Goal: Find specific page/section: Find specific page/section

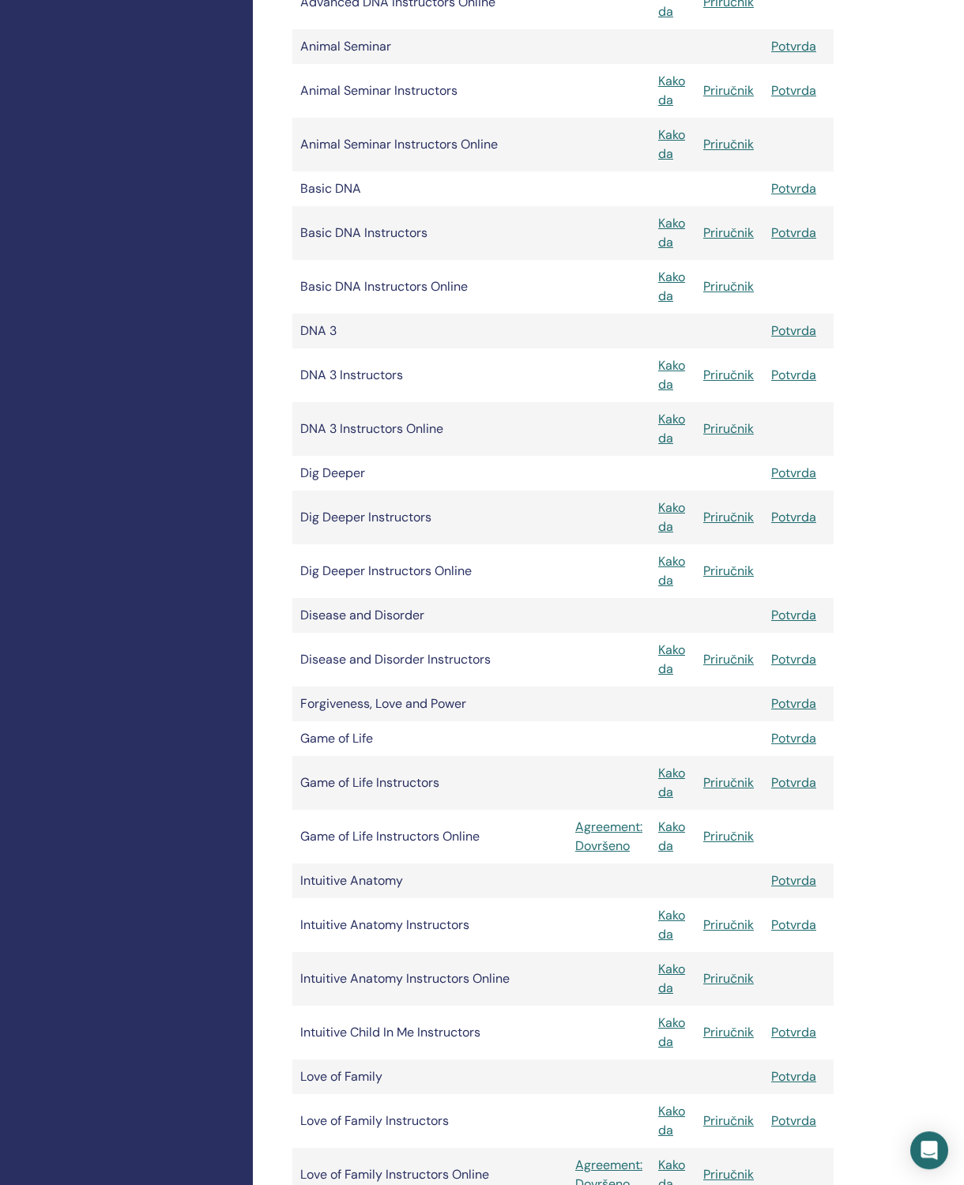
scroll to position [564, 0]
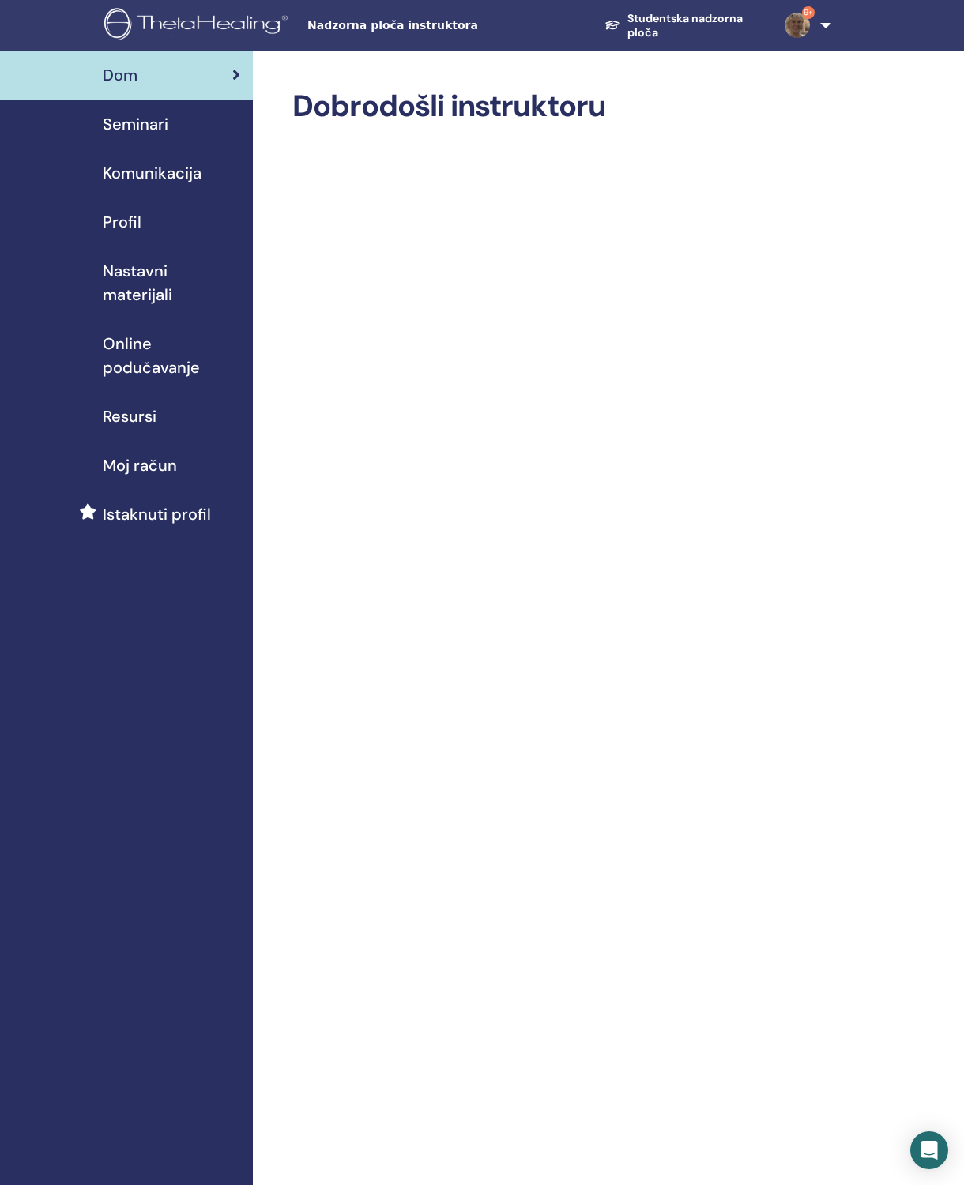
click at [208, 259] on span "Nastavni materijali" at bounding box center [171, 282] width 137 height 47
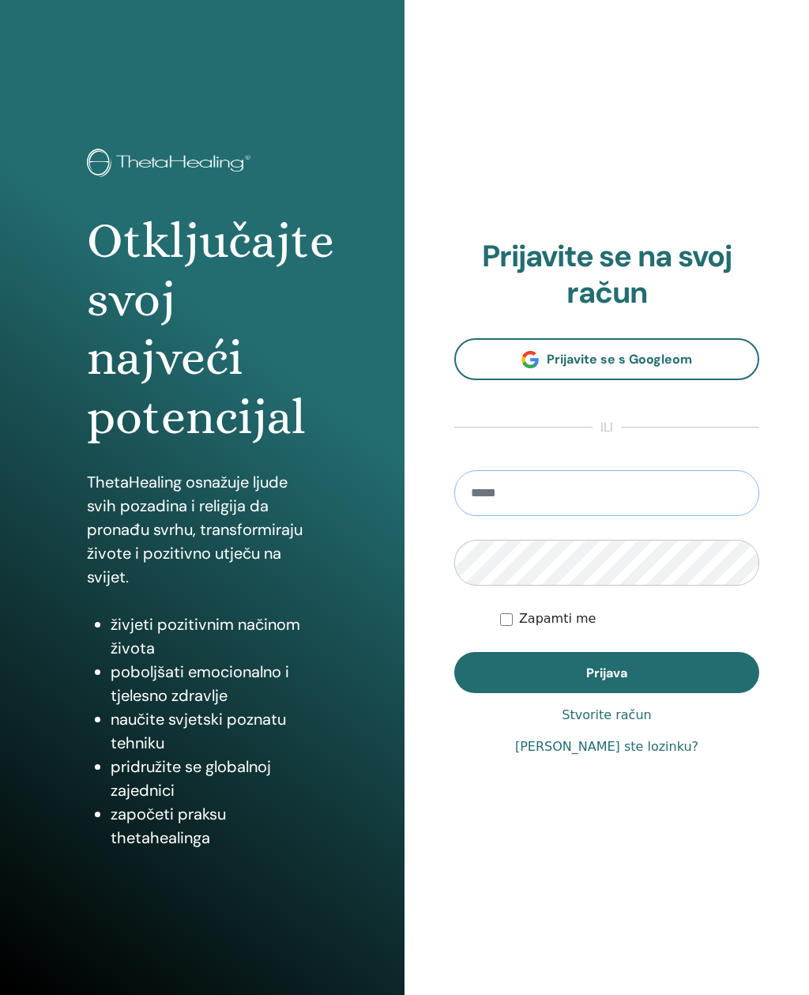
type input "**********"
click at [607, 671] on button "Prijava" at bounding box center [606, 672] width 305 height 41
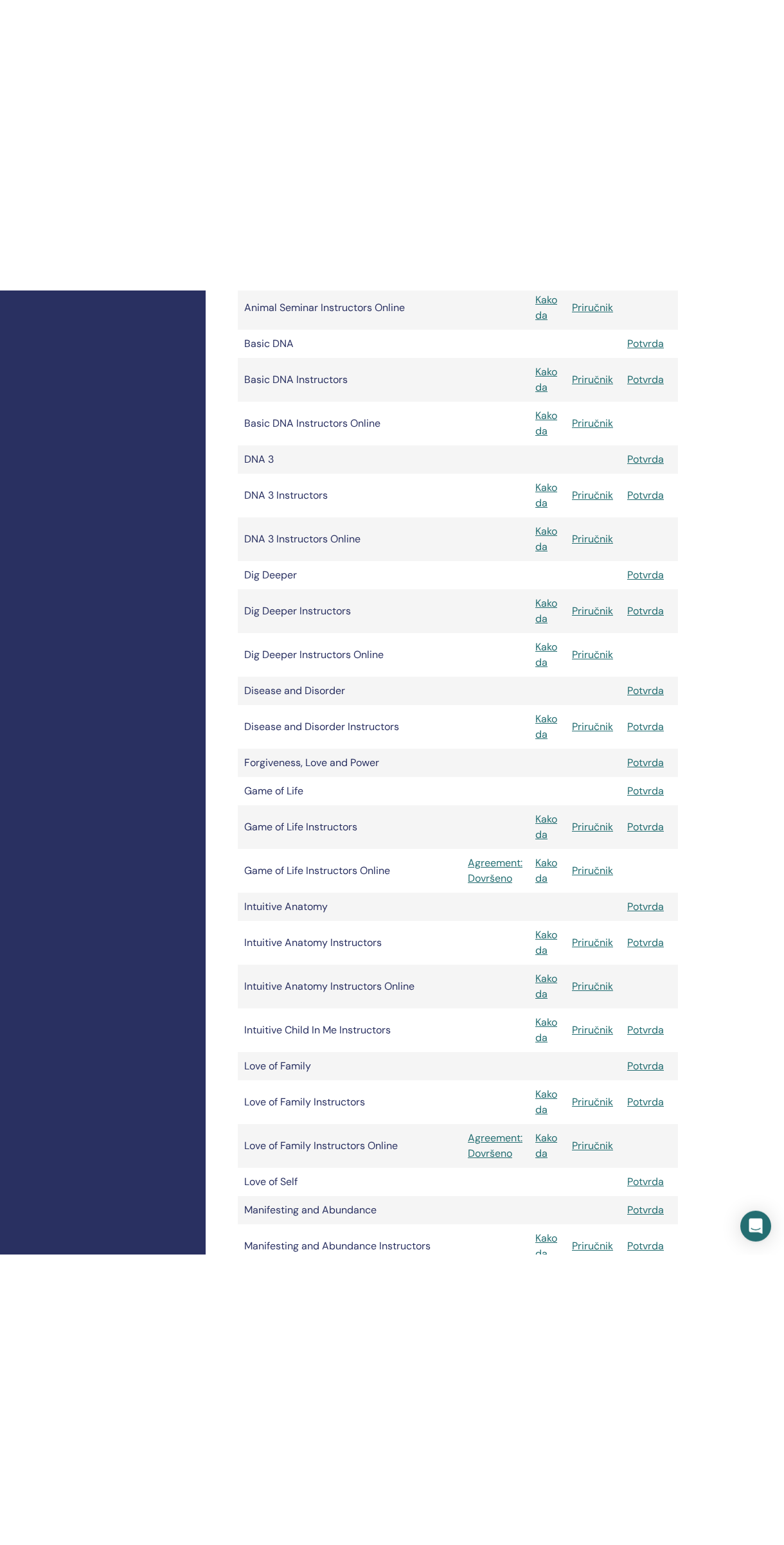
scroll to position [733, 0]
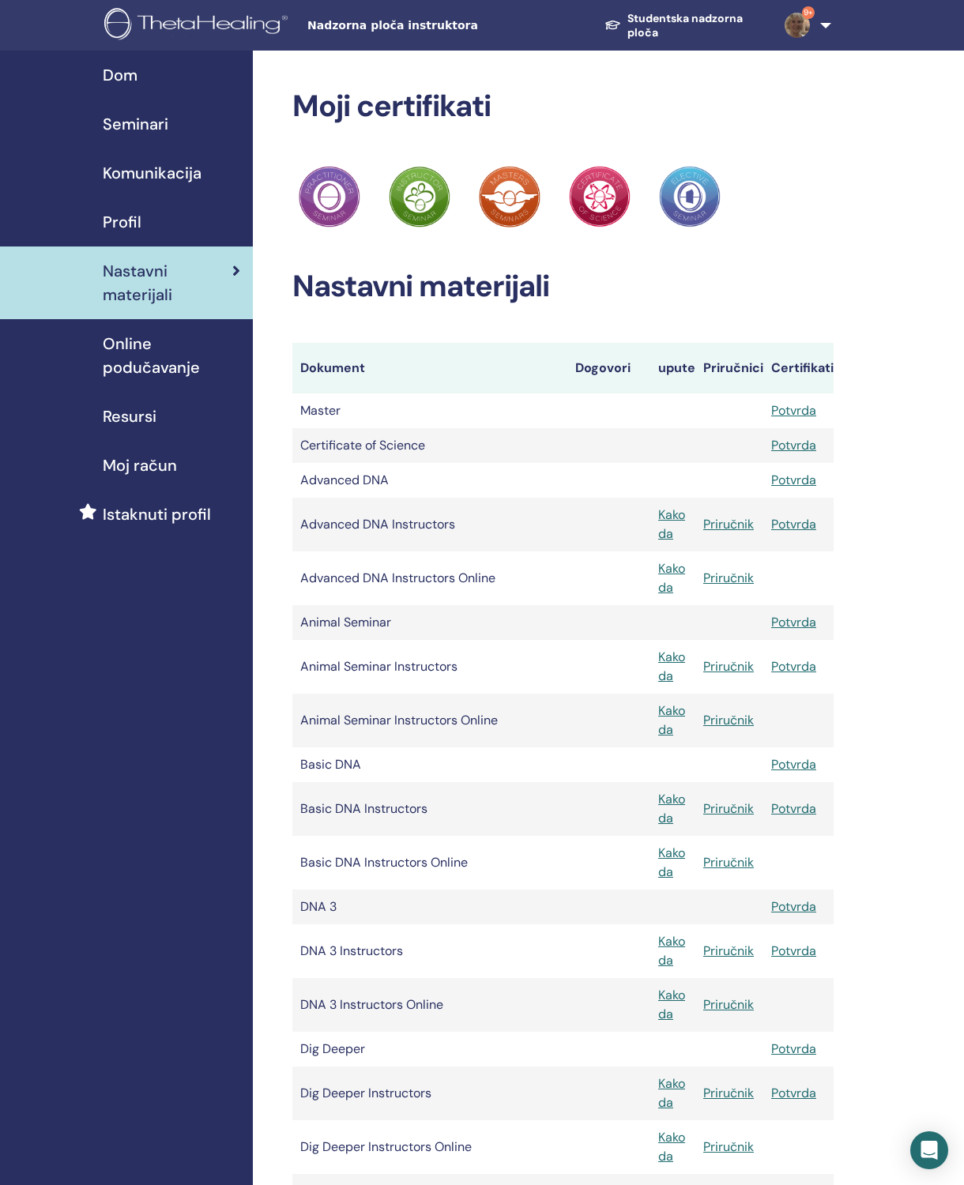
scroll to position [800, 0]
